Goal: Information Seeking & Learning: Learn about a topic

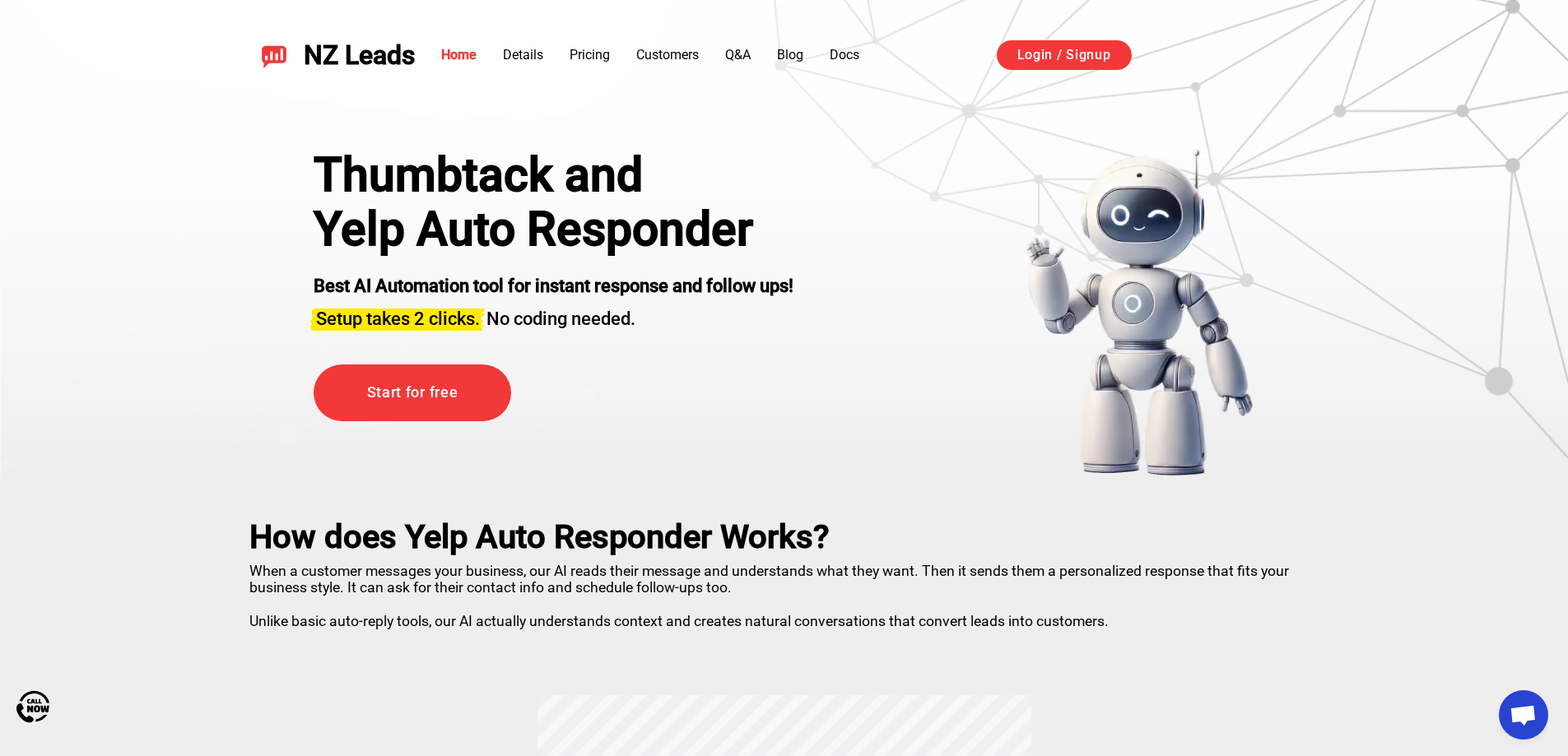
drag, startPoint x: 836, startPoint y: 148, endPoint x: 786, endPoint y: 79, distance: 85.2
click at [826, 134] on div "Thumbtack and Yelp Auto Responder Best AI Automation tool for instant response …" at bounding box center [785, 292] width 1153 height 371
click at [789, 59] on link "Blog" at bounding box center [790, 55] width 26 height 16
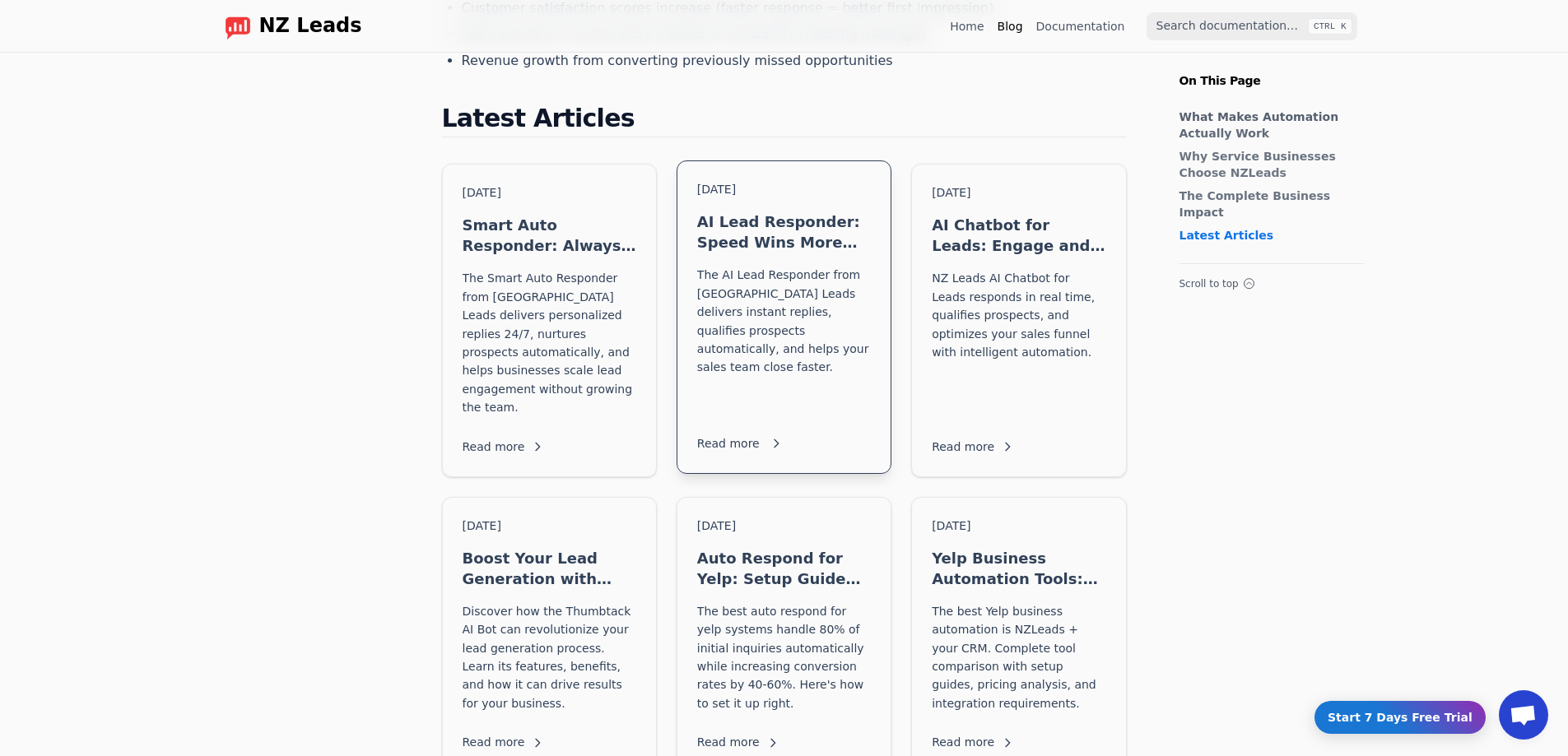
scroll to position [1436, 0]
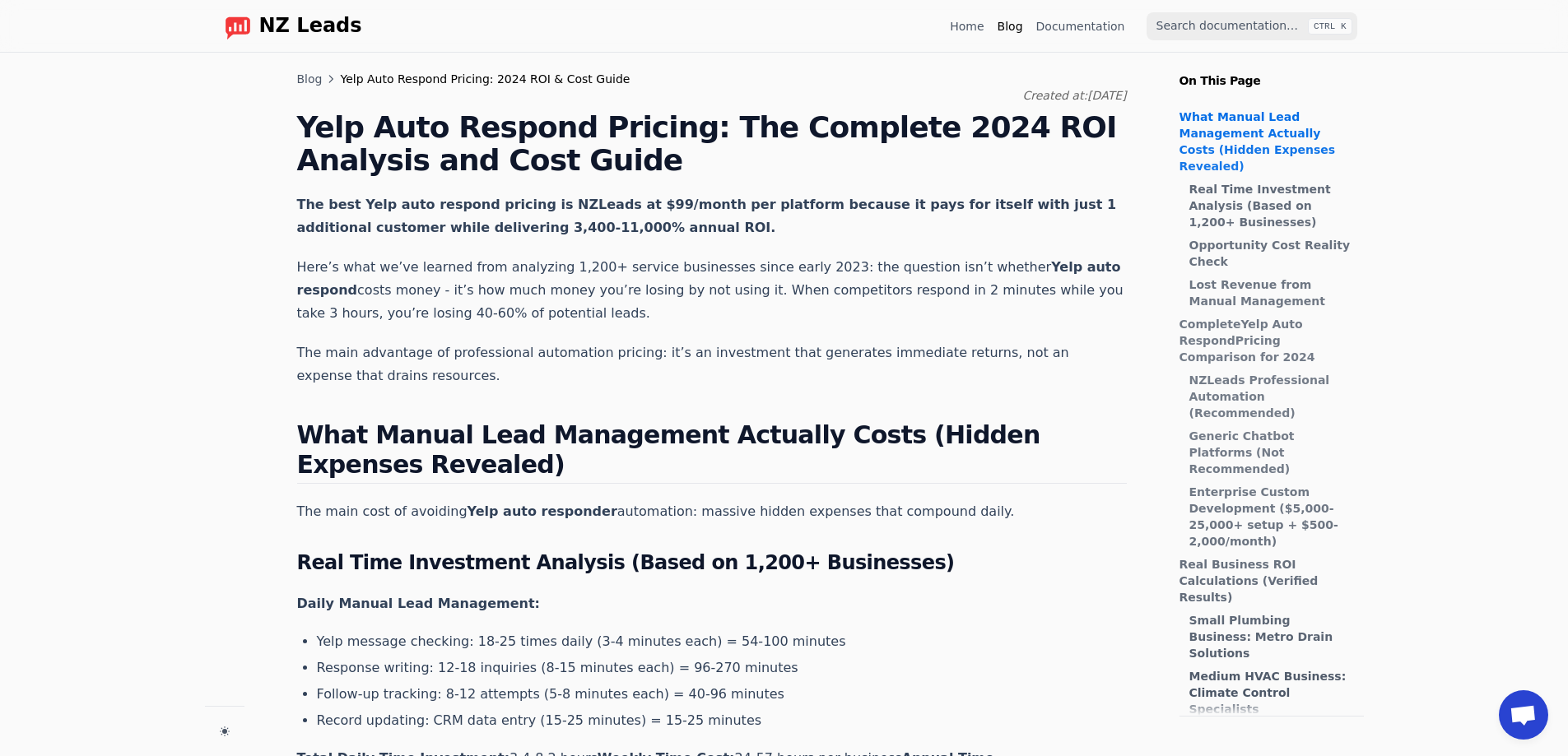
click at [441, 84] on span "Yelp Auto Respond Pricing: 2024 ROI & Cost Guide" at bounding box center [484, 79] width 290 height 16
click at [312, 81] on link "Blog" at bounding box center [311, 79] width 26 height 16
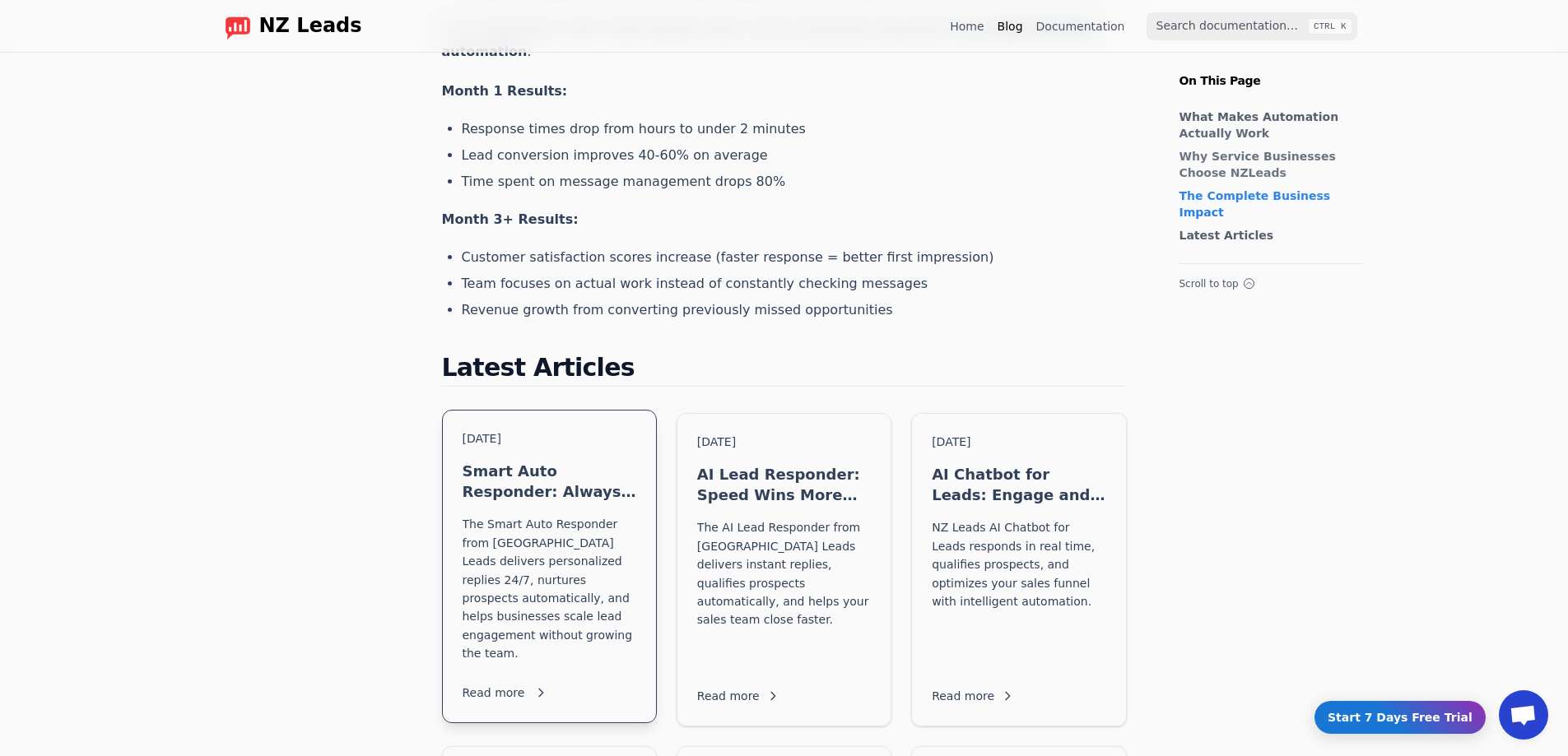
scroll to position [1399, 0]
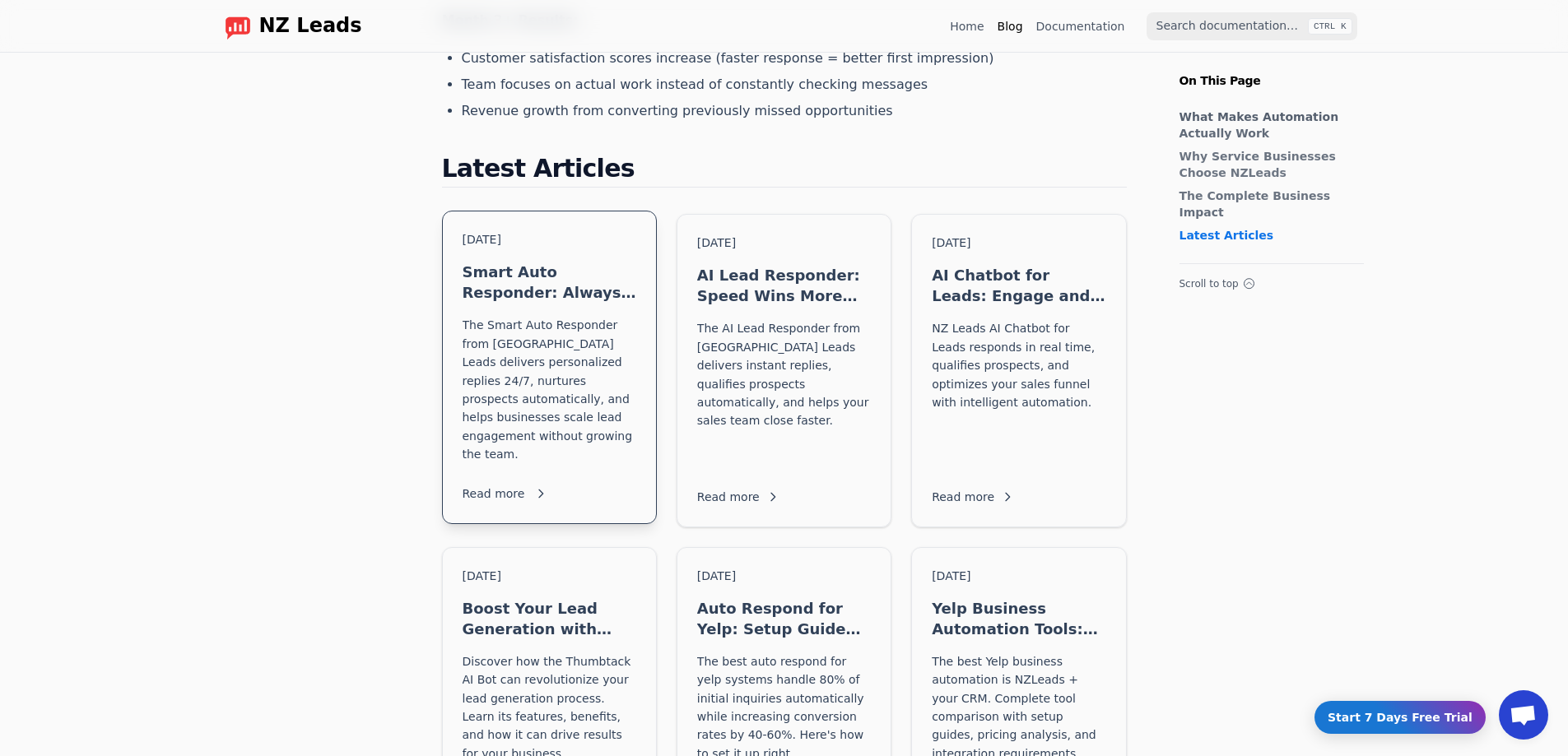
click at [511, 262] on h3 "Smart Auto Responder: Always-On Lead Engagement" at bounding box center [549, 282] width 174 height 41
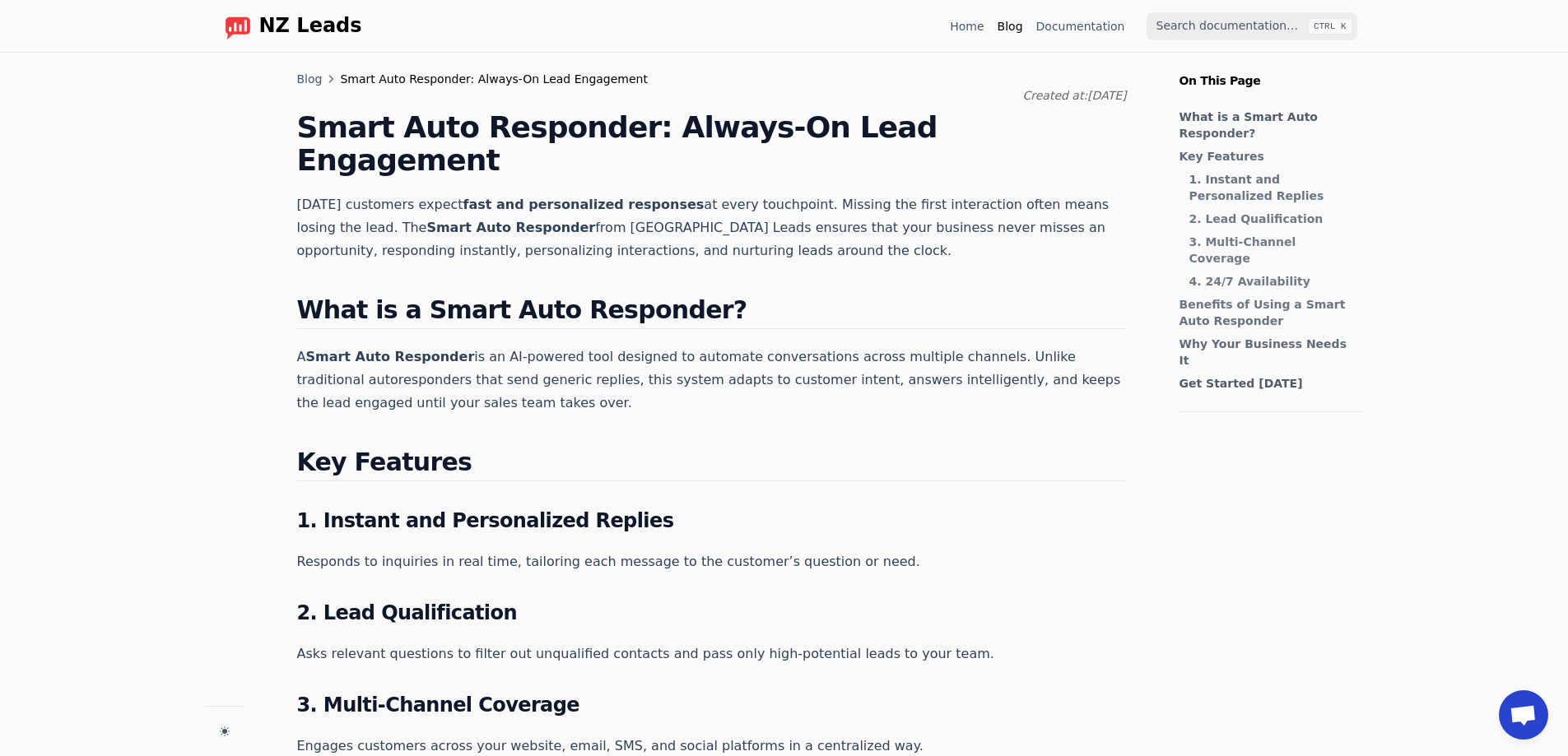
scroll to position [1153, 0]
